Goal: Transaction & Acquisition: Purchase product/service

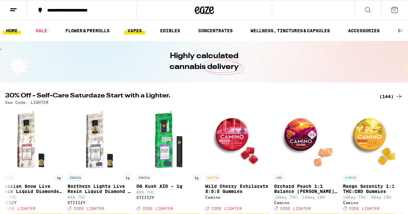
click at [126, 32] on link "VAPES" at bounding box center [134, 31] width 21 height 8
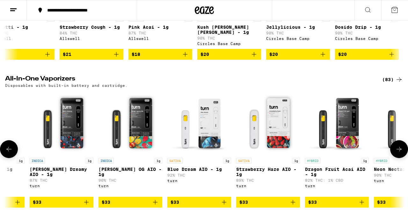
scroll to position [311, 0]
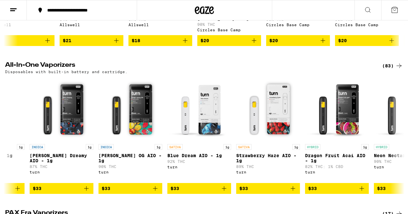
click at [56, 70] on h2 "All-In-One Vaporizers" at bounding box center [188, 66] width 367 height 8
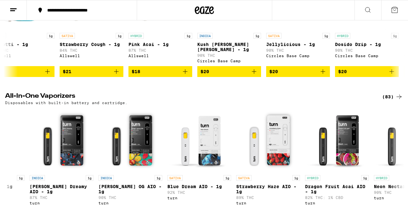
scroll to position [261, 0]
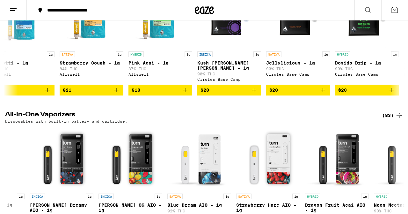
click at [392, 116] on div "(83)" at bounding box center [392, 115] width 21 height 8
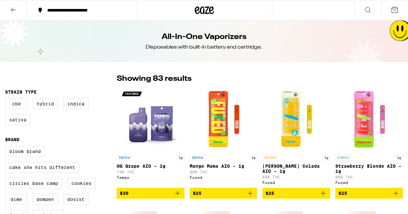
click at [42, 104] on label "Hybrid" at bounding box center [46, 103] width 26 height 11
click at [7, 100] on input "Hybrid" at bounding box center [6, 99] width 0 height 0
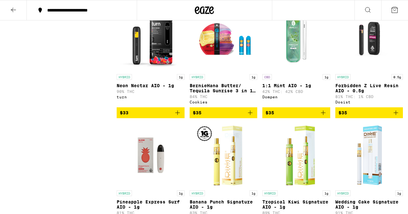
scroll to position [777, 0]
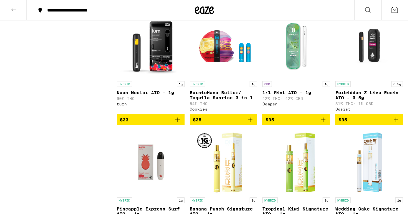
click at [213, 78] on img "Open page for BernieHana Butter/ Tequila Sunrise 3 in 1 AIO - 1g from Cookies" at bounding box center [224, 46] width 68 height 64
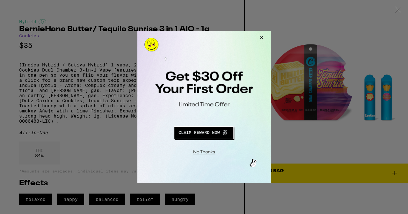
click at [260, 38] on button "Close Modal" at bounding box center [260, 38] width 17 height 15
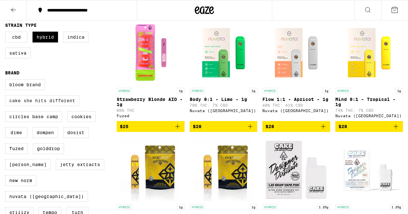
scroll to position [81, 0]
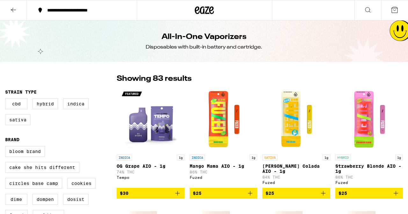
checkbox input "false"
